Goal: Information Seeking & Learning: Find specific fact

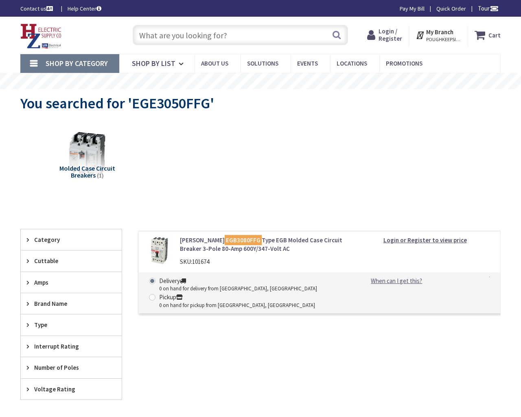
type input "[PERSON_NAME] Rd, [GEOGRAPHIC_DATA], [GEOGRAPHIC_DATA], [GEOGRAPHIC_DATA]"
